Goal: Find specific page/section: Find specific page/section

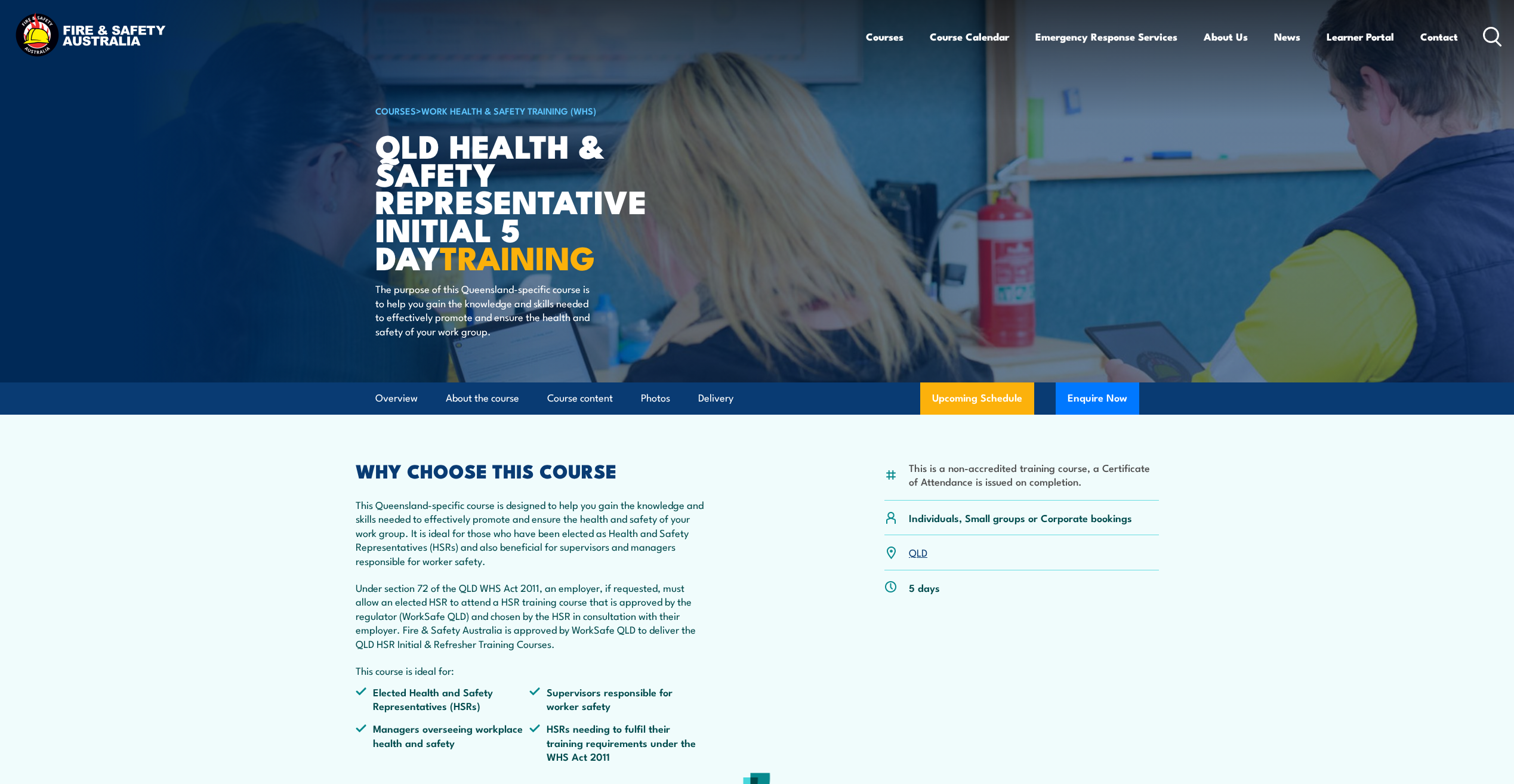
click at [1493, 29] on icon at bounding box center [1492, 36] width 19 height 19
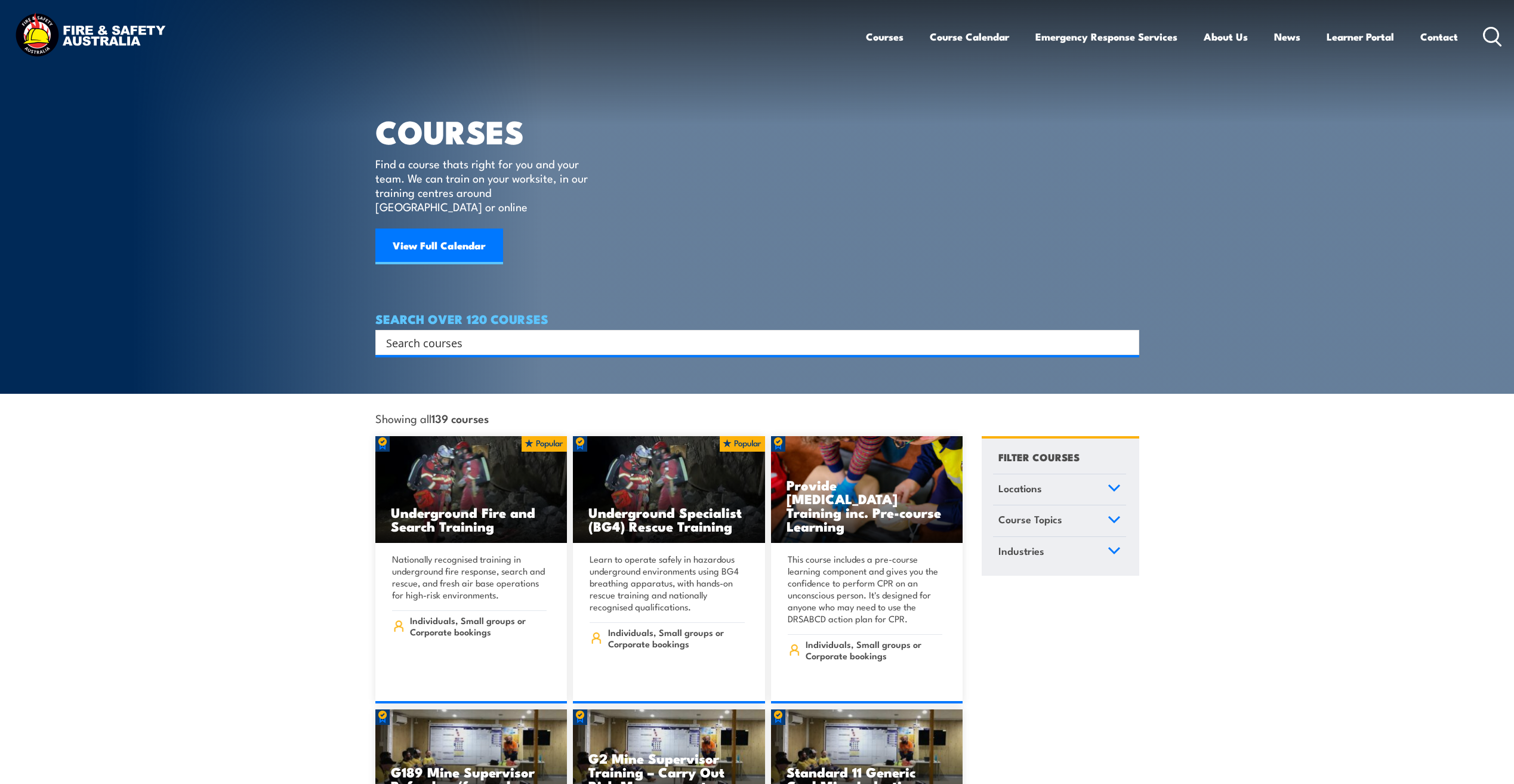
click at [502, 333] on input "Search input" at bounding box center [750, 342] width 727 height 18
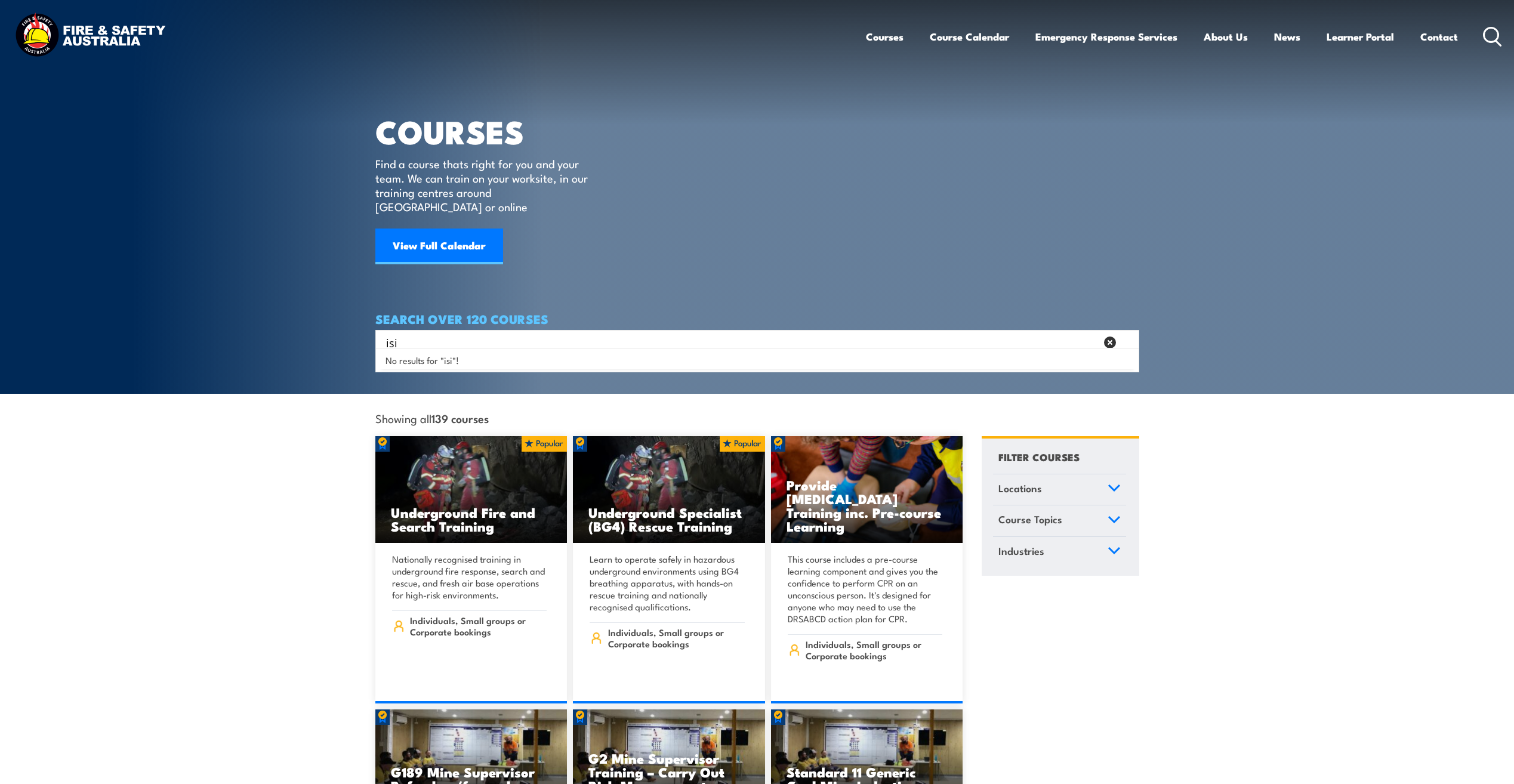
type input "isi"
